Goal: Check status: Check status

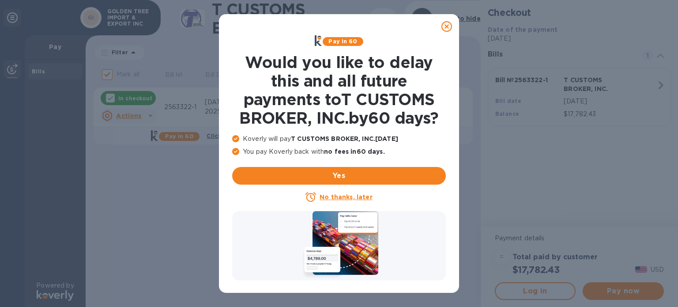
click at [347, 196] on u "No thanks, later" at bounding box center [346, 196] width 53 height 7
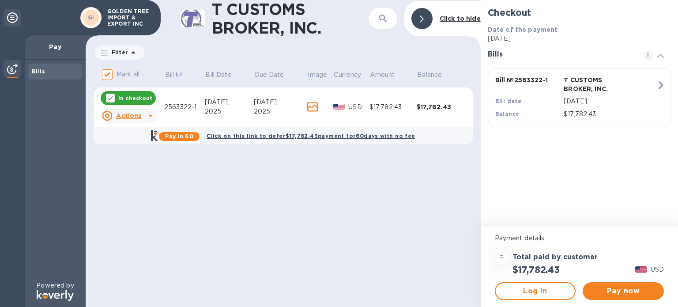
click at [661, 84] on icon "button" at bounding box center [661, 85] width 16 height 16
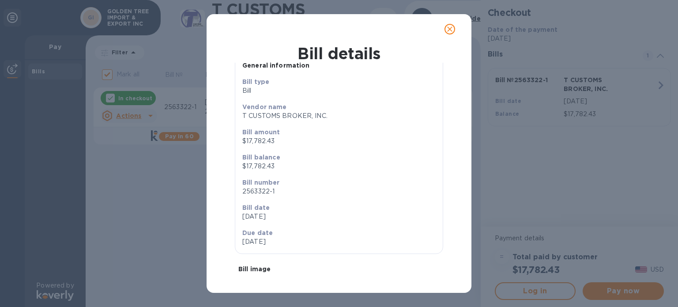
scroll to position [50, 0]
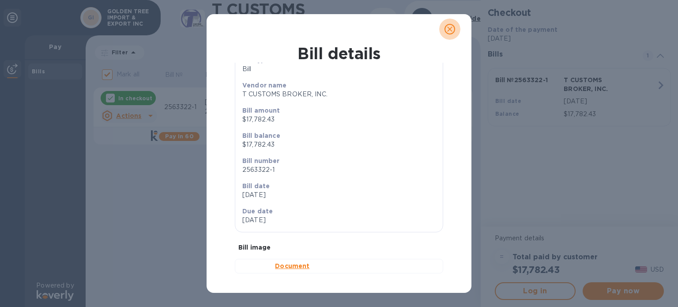
click at [450, 31] on icon "close" at bounding box center [449, 29] width 9 height 9
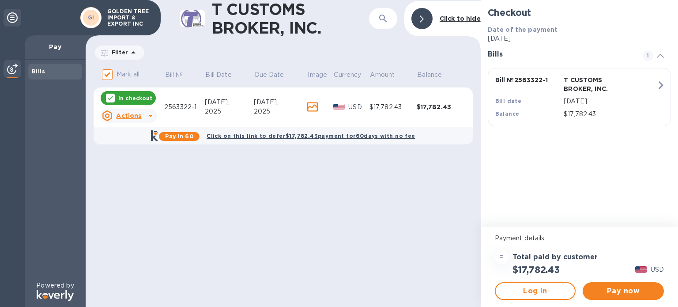
click at [259, 135] on b "Click on this link to defer $17,782.43 payment for 60 days with no fee" at bounding box center [311, 135] width 208 height 7
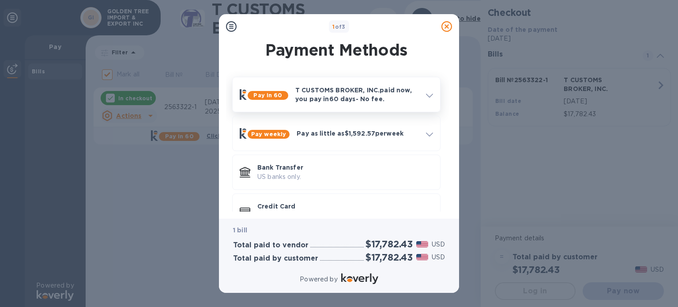
click at [428, 95] on icon at bounding box center [429, 96] width 7 height 4
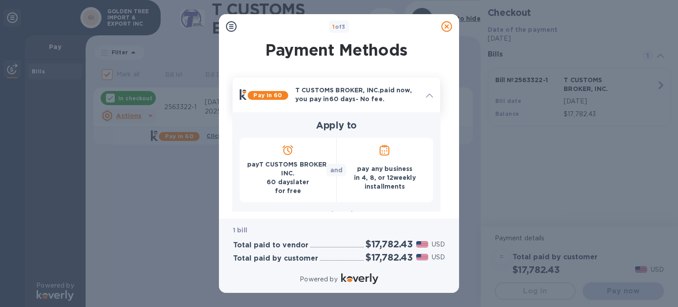
click at [429, 94] on icon at bounding box center [429, 96] width 7 height 4
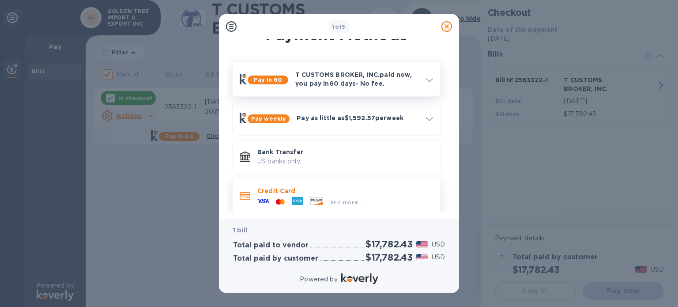
scroll to position [24, 0]
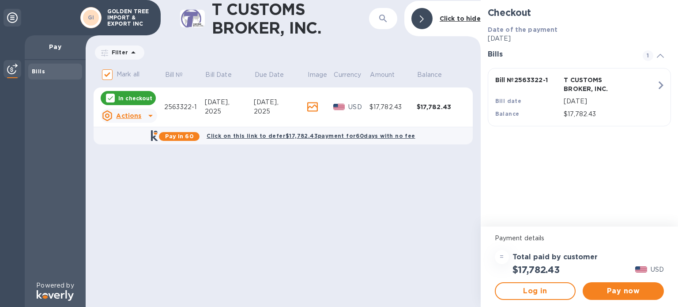
click at [298, 134] on b "Click on this link to defer $17,782.43 payment for 60 days with no fee" at bounding box center [311, 135] width 208 height 7
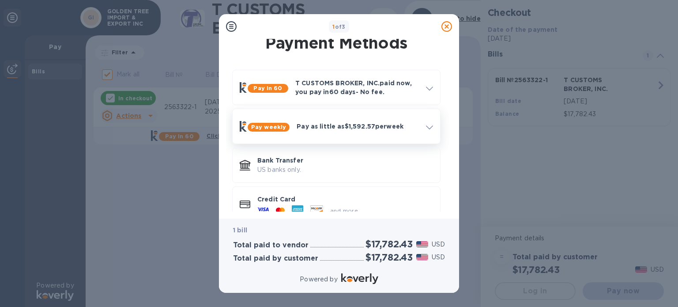
scroll to position [0, 0]
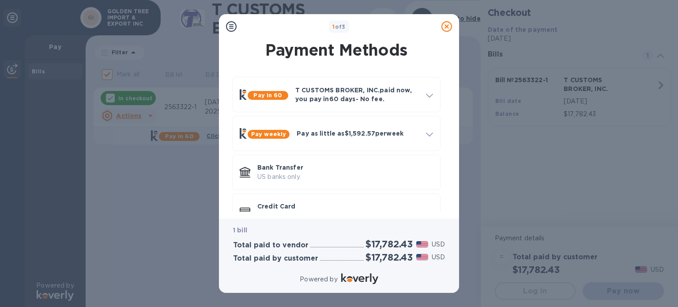
click at [230, 26] on icon at bounding box center [231, 26] width 11 height 11
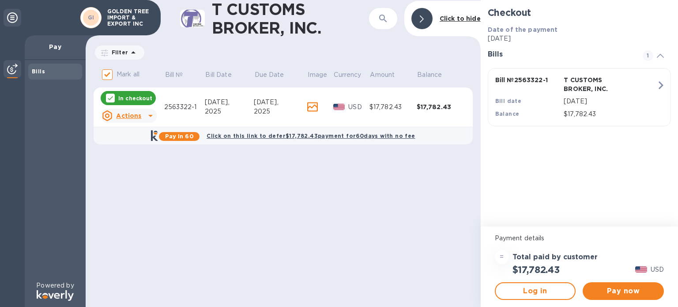
click at [219, 112] on div "2025" at bounding box center [229, 111] width 49 height 9
click at [151, 115] on icon at bounding box center [150, 115] width 11 height 11
click at [140, 150] on b "Open bill" at bounding box center [140, 151] width 30 height 7
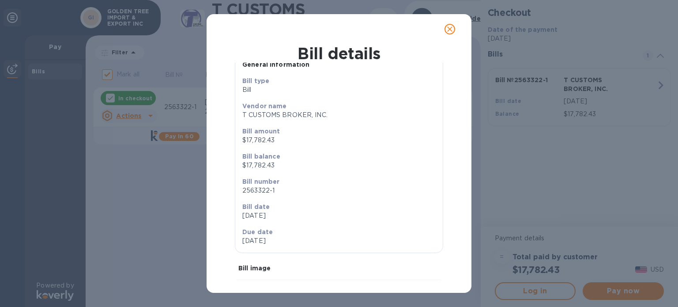
scroll to position [50, 0]
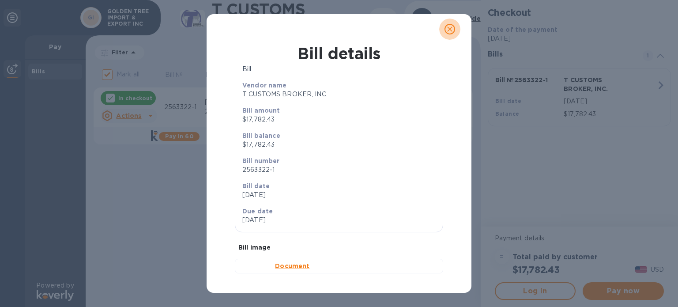
click at [449, 30] on icon "close" at bounding box center [449, 29] width 9 height 9
